Goal: Find specific page/section: Find specific page/section

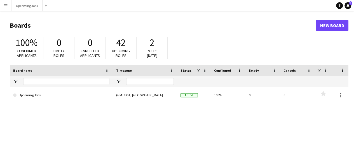
click at [6, 9] on button "Menu" at bounding box center [5, 5] width 11 height 11
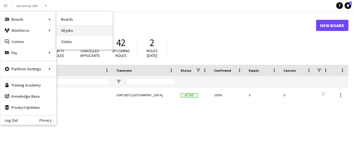
click at [82, 29] on link "All jobs" at bounding box center [85, 30] width 56 height 11
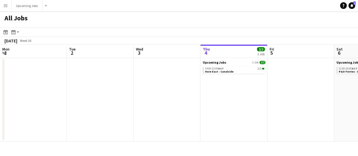
scroll to position [0, 134]
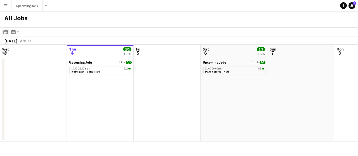
click at [8, 32] on icon at bounding box center [5, 32] width 4 height 4
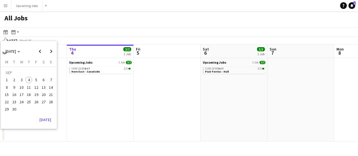
click at [13, 87] on span "9" at bounding box center [14, 87] width 7 height 7
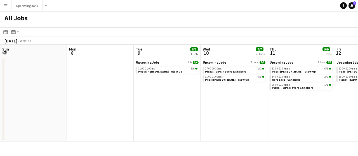
scroll to position [0, 193]
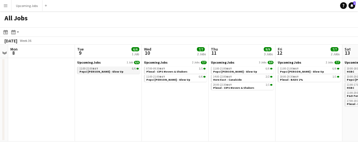
click at [101, 69] on div "11:00-21:00 BST 6/6" at bounding box center [108, 68] width 59 height 3
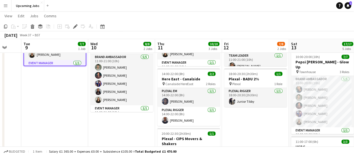
scroll to position [82, 0]
